Goal: Book appointment/travel/reservation

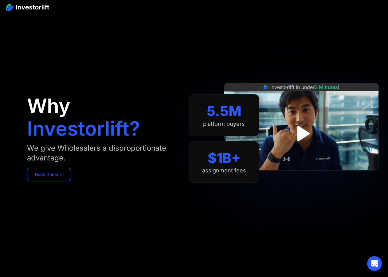
click at [55, 171] on link "Book Demo ➢" at bounding box center [49, 175] width 44 height 14
click at [62, 176] on link "Book Demo ➢" at bounding box center [49, 175] width 44 height 14
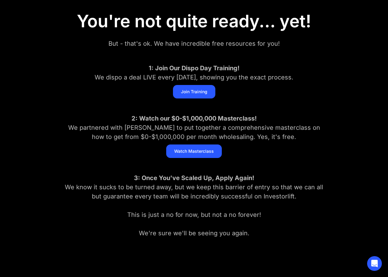
scroll to position [121, 0]
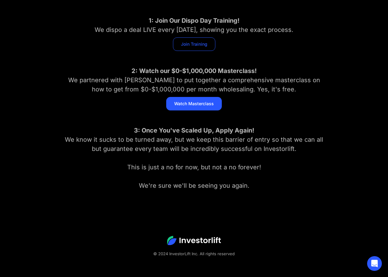
click at [203, 43] on link "Join Training" at bounding box center [194, 44] width 42 height 14
